Goal: Communication & Community: Answer question/provide support

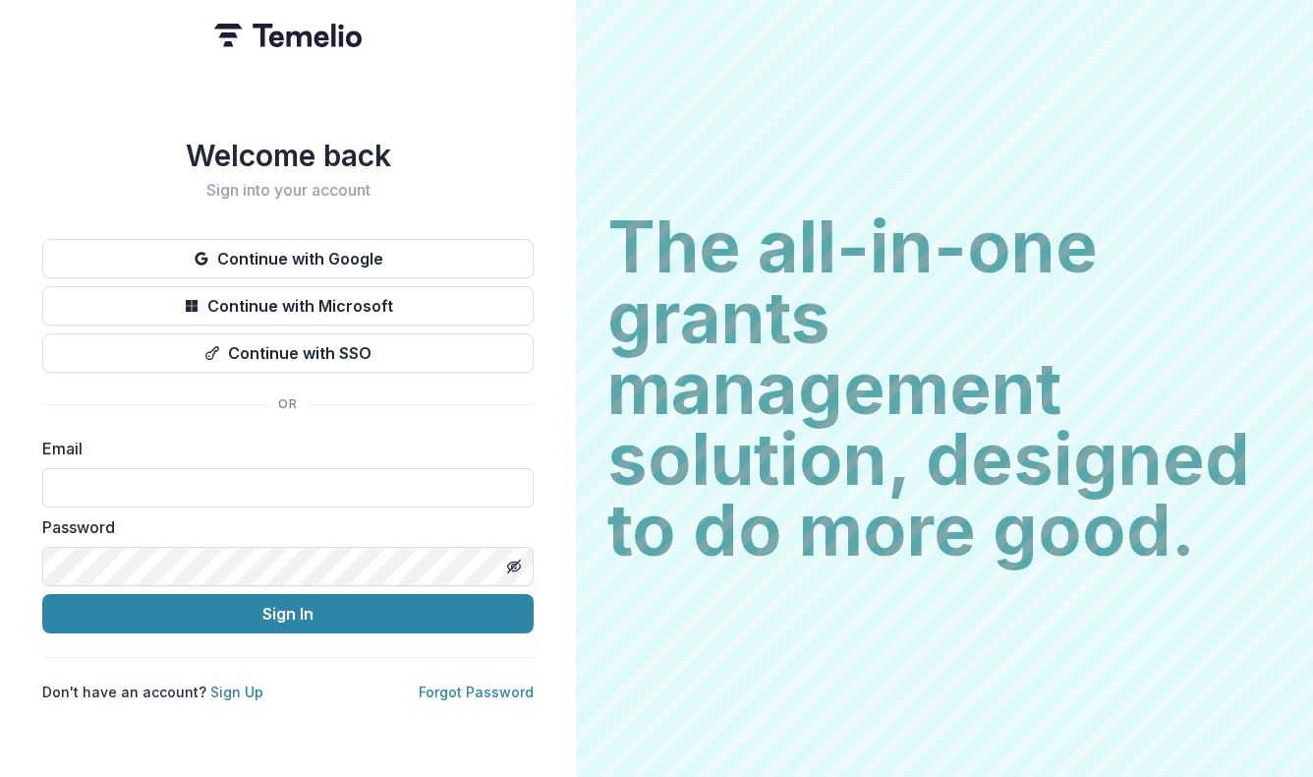
click at [842, 117] on div "The all-in-one grants management solution, designed to do more good. The all-in…" at bounding box center [944, 388] width 737 height 777
click at [303, 251] on button "Continue with Google" at bounding box center [288, 258] width 492 height 39
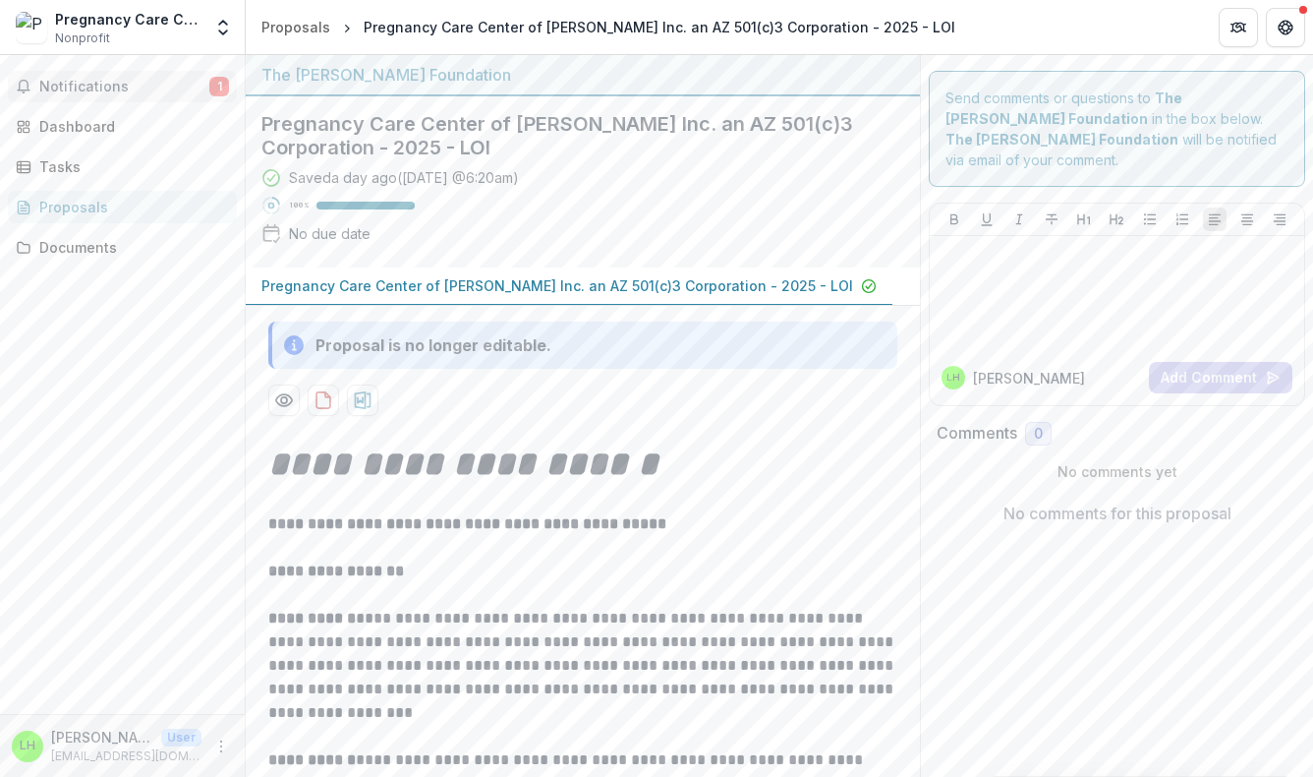
click at [63, 87] on span "Notifications" at bounding box center [124, 87] width 170 height 17
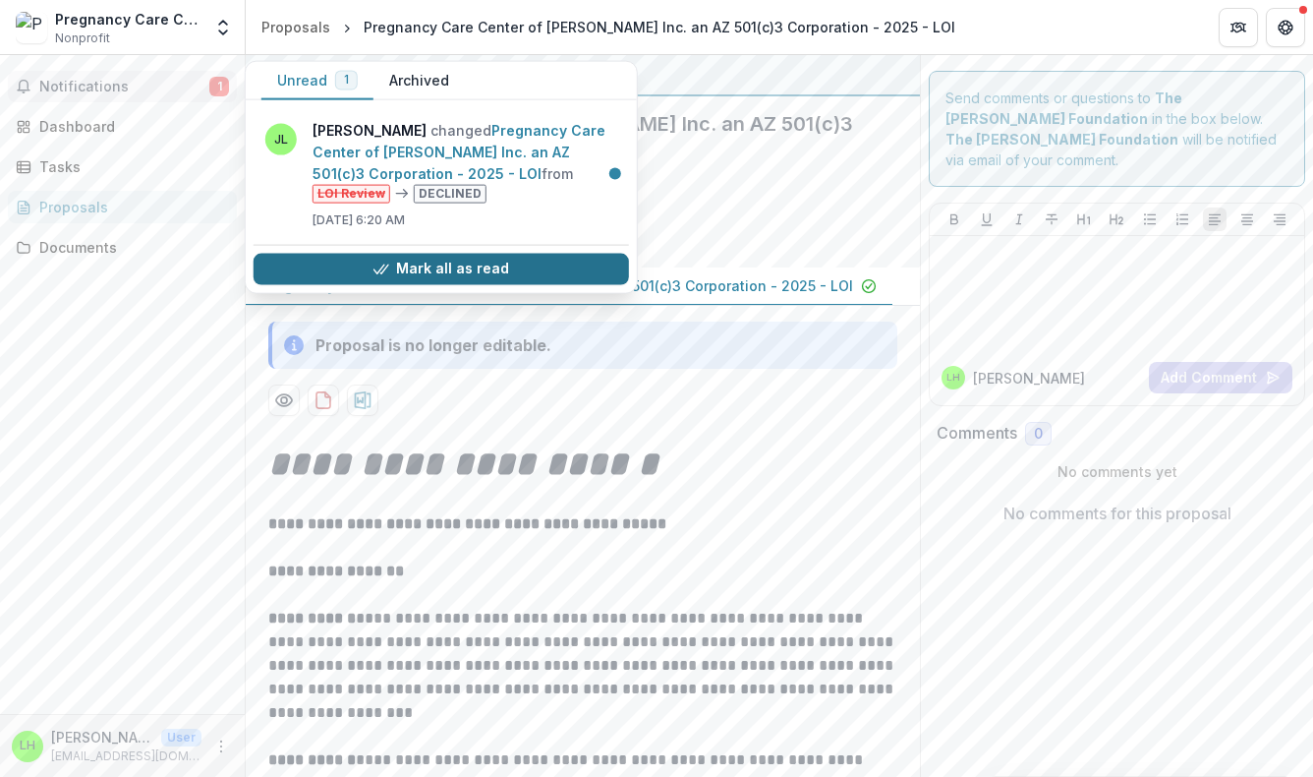
click at [444, 264] on button "Mark all as read" at bounding box center [442, 268] width 376 height 31
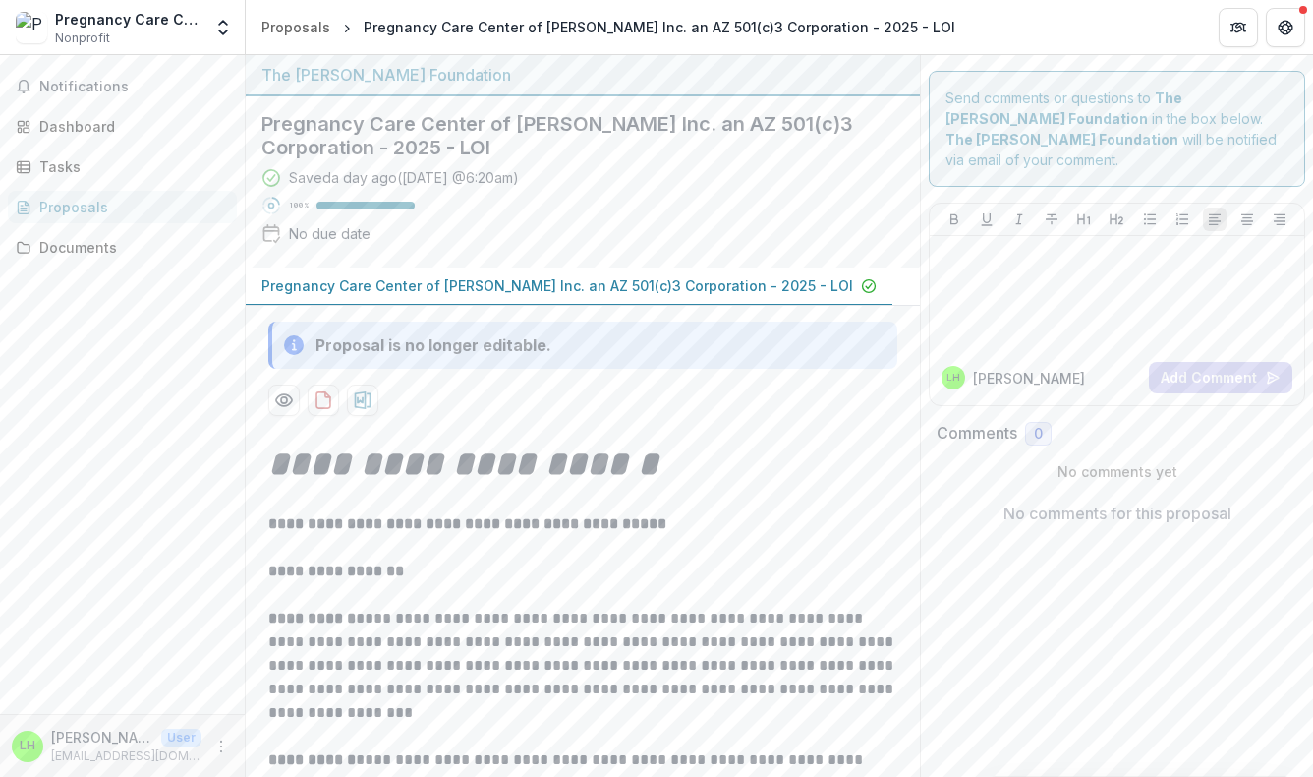
click at [92, 452] on div "Notifications Unread 0 Archived You don't have any unread notifications We'll n…" at bounding box center [122, 384] width 245 height 659
click at [1029, 244] on p at bounding box center [1117, 255] width 359 height 22
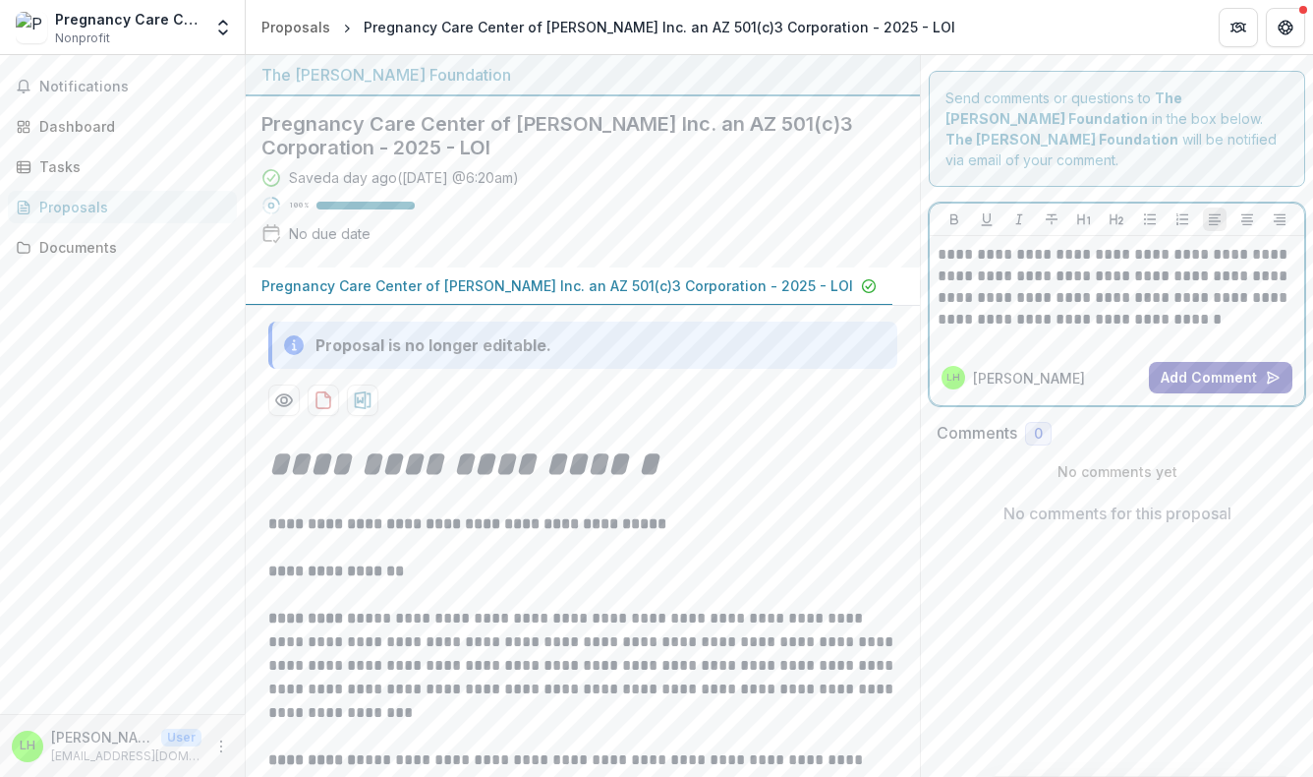
click at [1212, 362] on button "Add Comment" at bounding box center [1221, 377] width 144 height 31
